Goal: Task Accomplishment & Management: Manage account settings

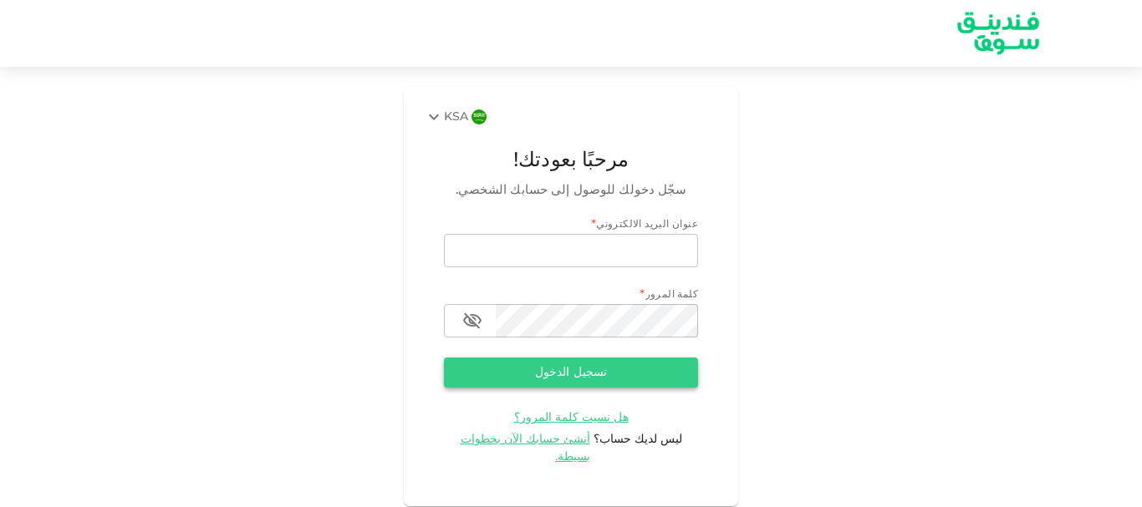
type input "[EMAIL_ADDRESS][DOMAIN_NAME]"
click at [558, 379] on button "تسجيل الدخول" at bounding box center [571, 373] width 254 height 30
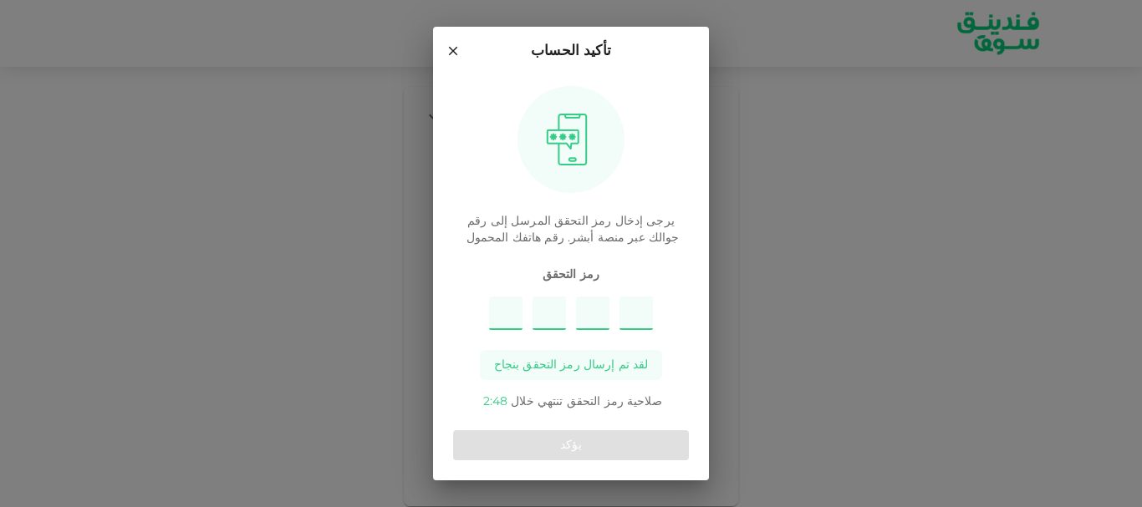
type input "4"
type input "7"
type input "8"
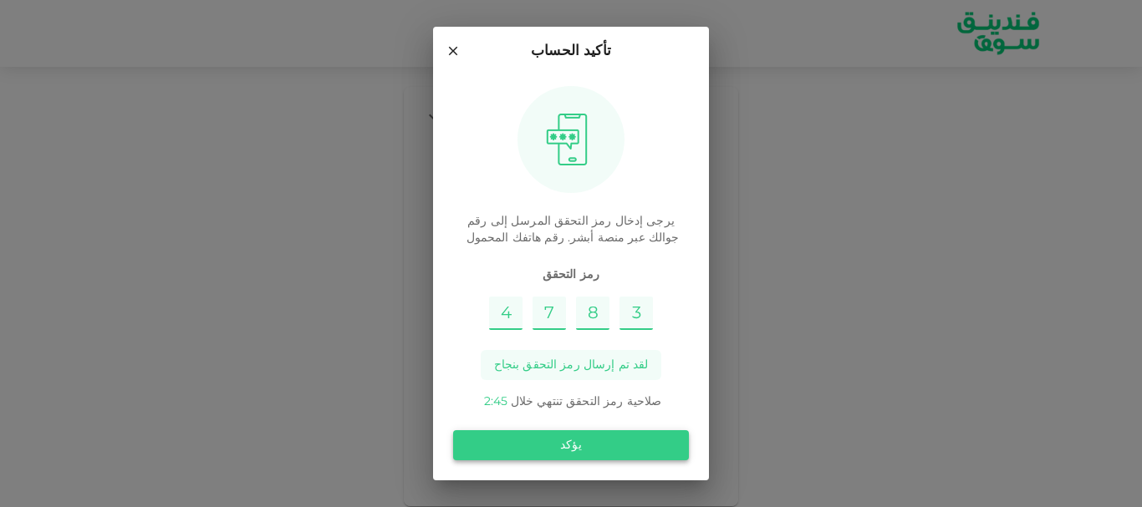
type input "3"
click at [627, 441] on button "يؤكد" at bounding box center [571, 446] width 236 height 30
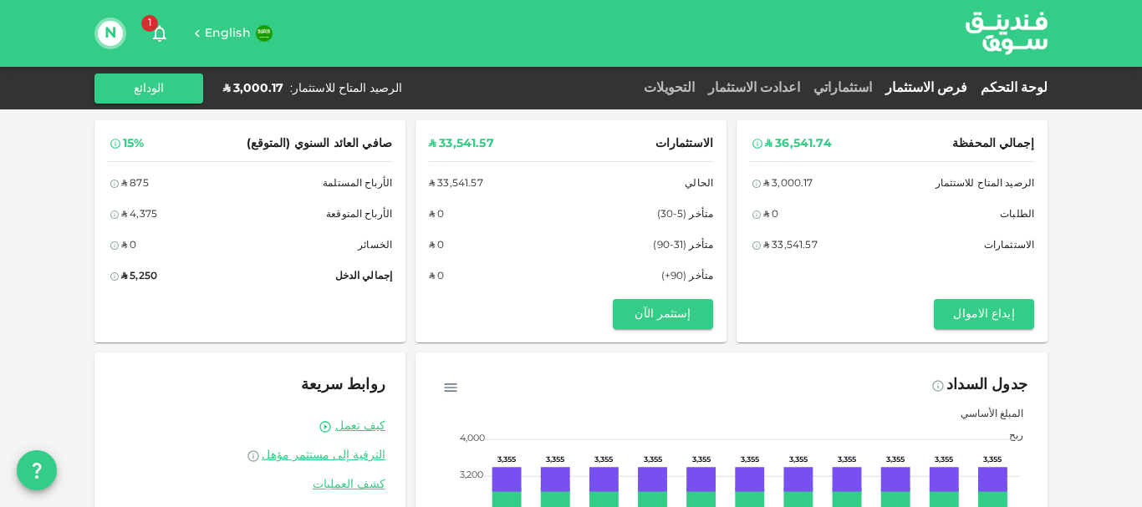
click at [941, 87] on link "فرص الاستثمار" at bounding box center [926, 88] width 95 height 13
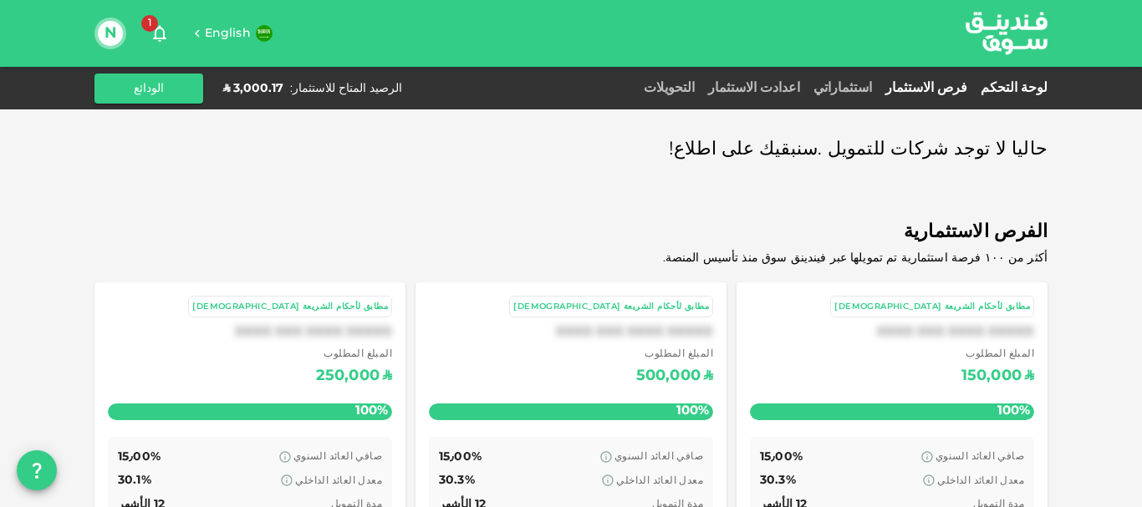
click at [1033, 86] on link "لوحة التحكم" at bounding box center [1011, 88] width 74 height 13
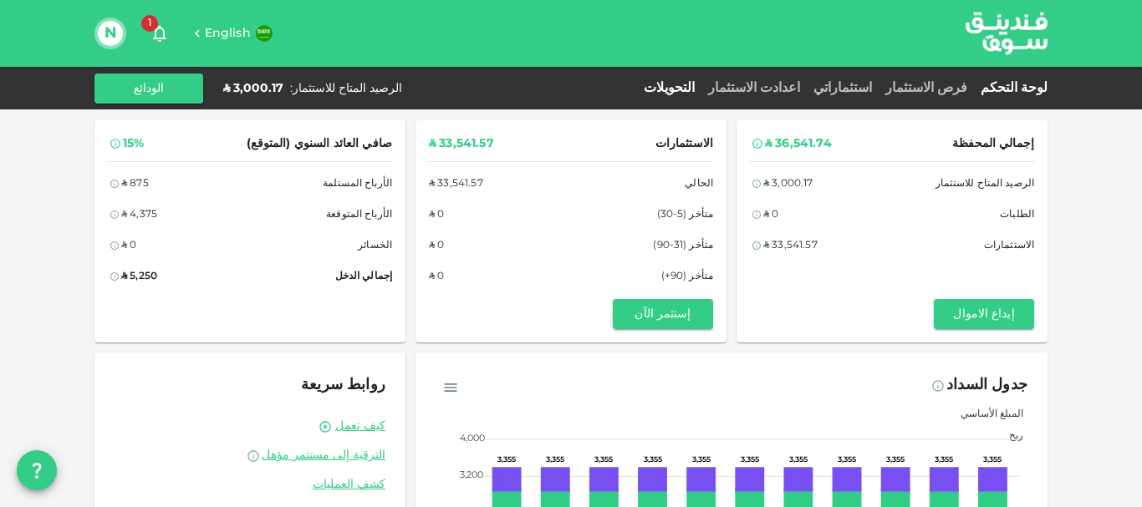
click at [701, 84] on link "التحويلات" at bounding box center [669, 88] width 64 height 13
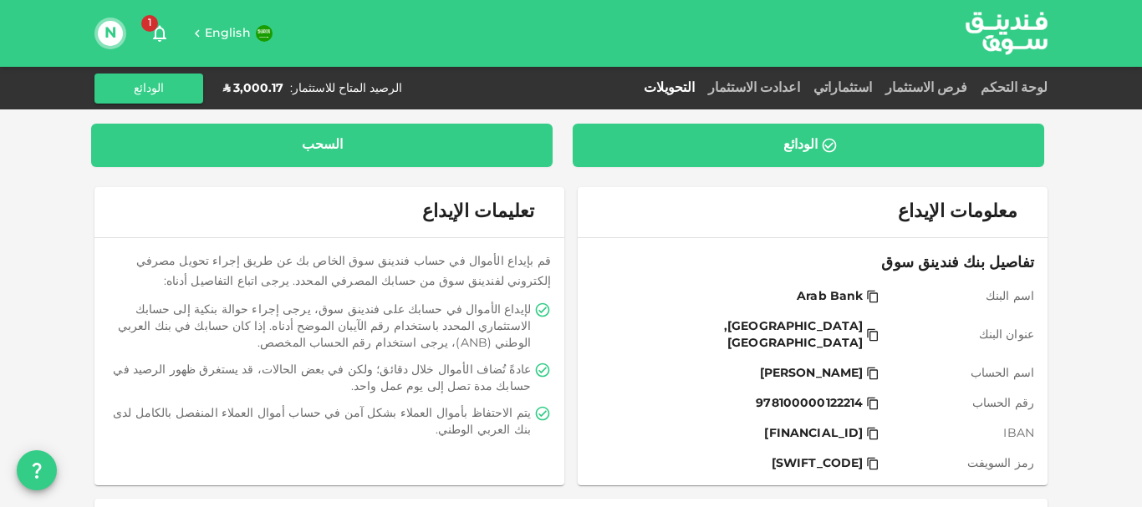
click at [348, 150] on div "السحب" at bounding box center [322, 145] width 435 height 17
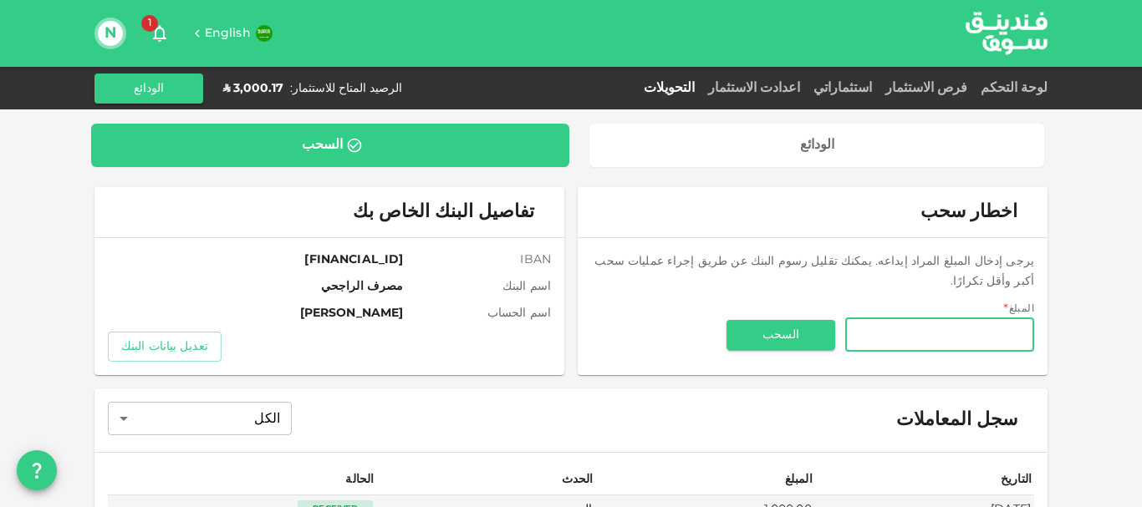
drag, startPoint x: 904, startPoint y: 312, endPoint x: 916, endPoint y: 293, distance: 22.3
click at [907, 319] on input "المبلغ" at bounding box center [939, 335] width 189 height 33
type input "1,000"
click at [767, 322] on button "السحب" at bounding box center [780, 335] width 109 height 30
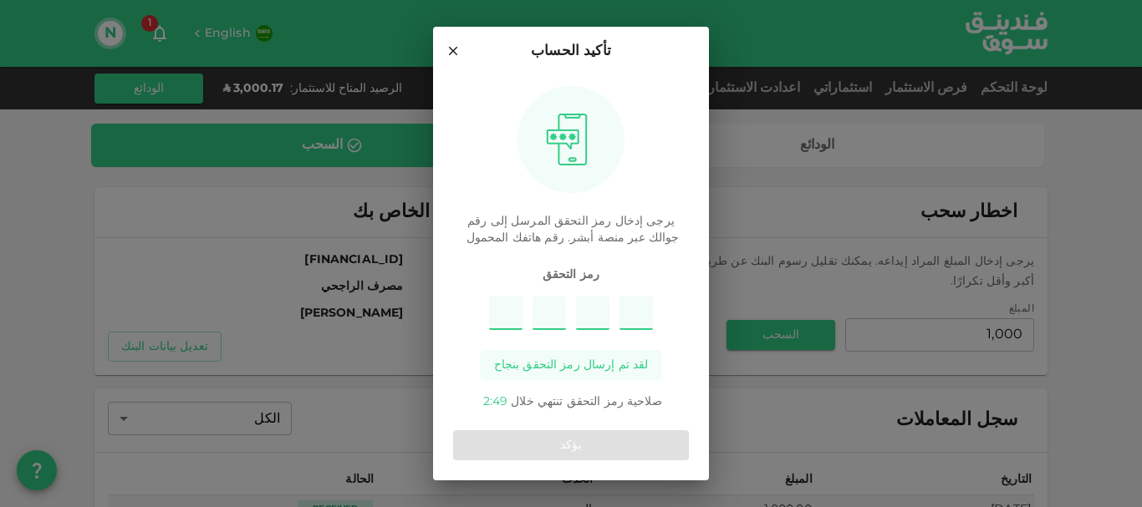
type input "3"
type input "6"
type input "2"
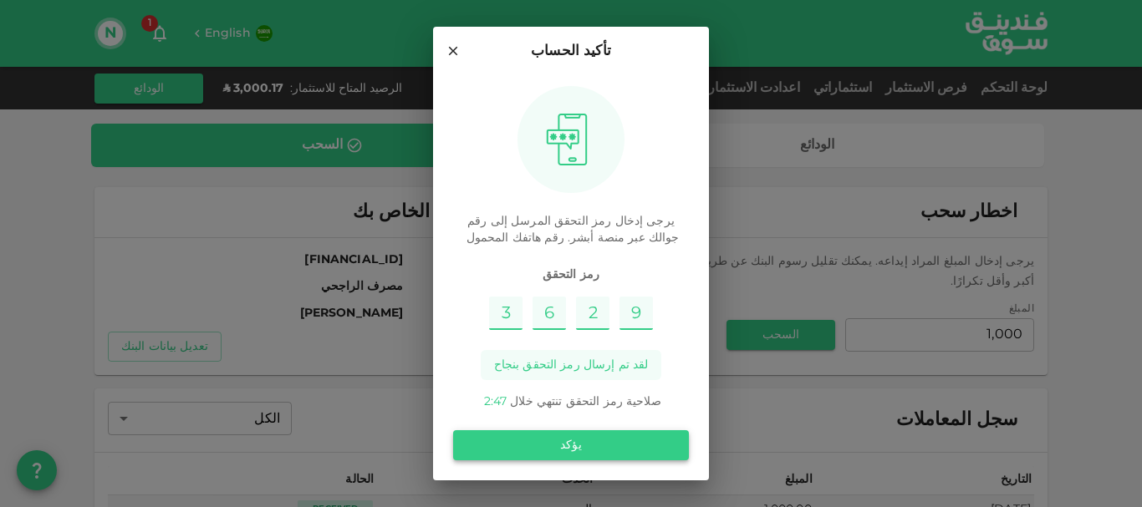
type input "9"
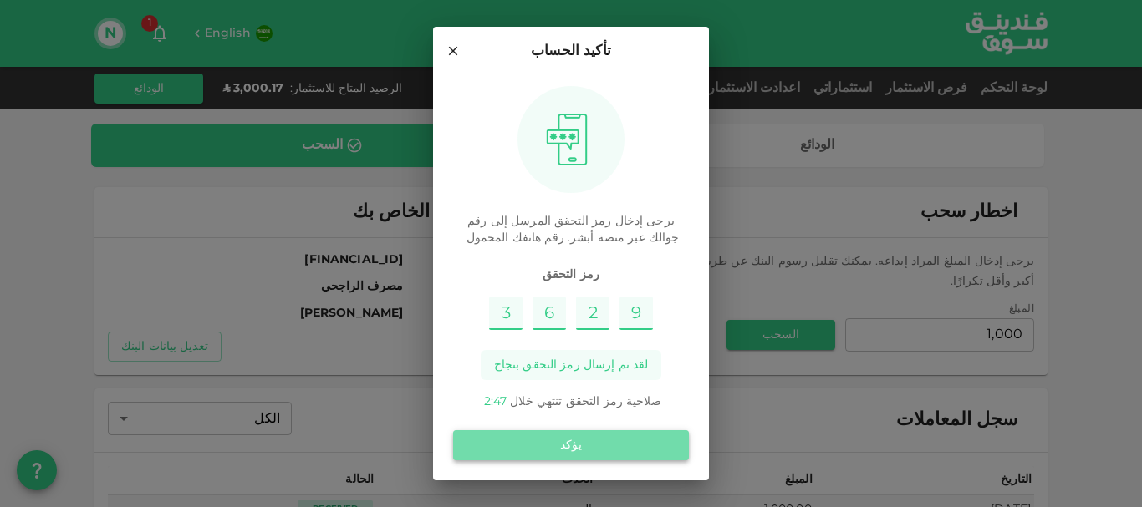
click at [609, 451] on button "يؤكد" at bounding box center [571, 446] width 236 height 30
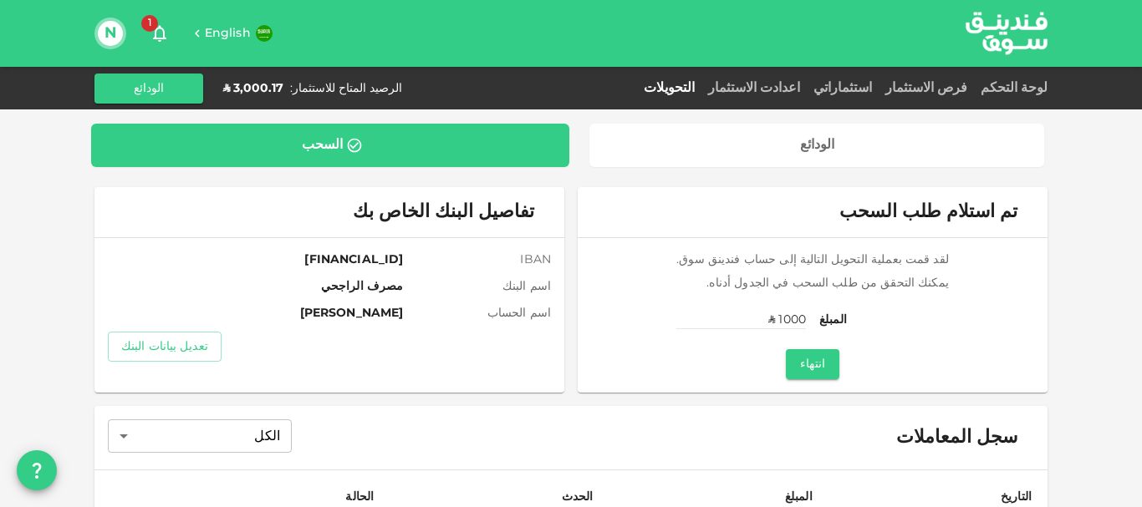
drag, startPoint x: 1010, startPoint y: 89, endPoint x: 736, endPoint y: 81, distance: 274.3
click at [701, 81] on div "التحويلات" at bounding box center [669, 89] width 64 height 20
click at [971, 89] on link "فرص الاستثمار" at bounding box center [926, 88] width 95 height 13
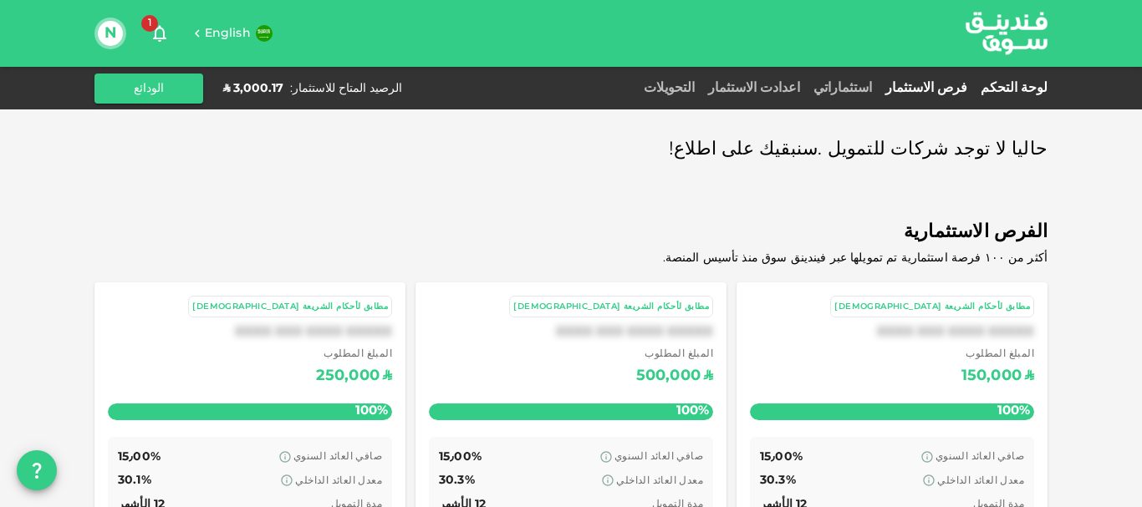
click at [1015, 85] on link "لوحة التحكم" at bounding box center [1011, 88] width 74 height 13
